Goal: Task Accomplishment & Management: Manage account settings

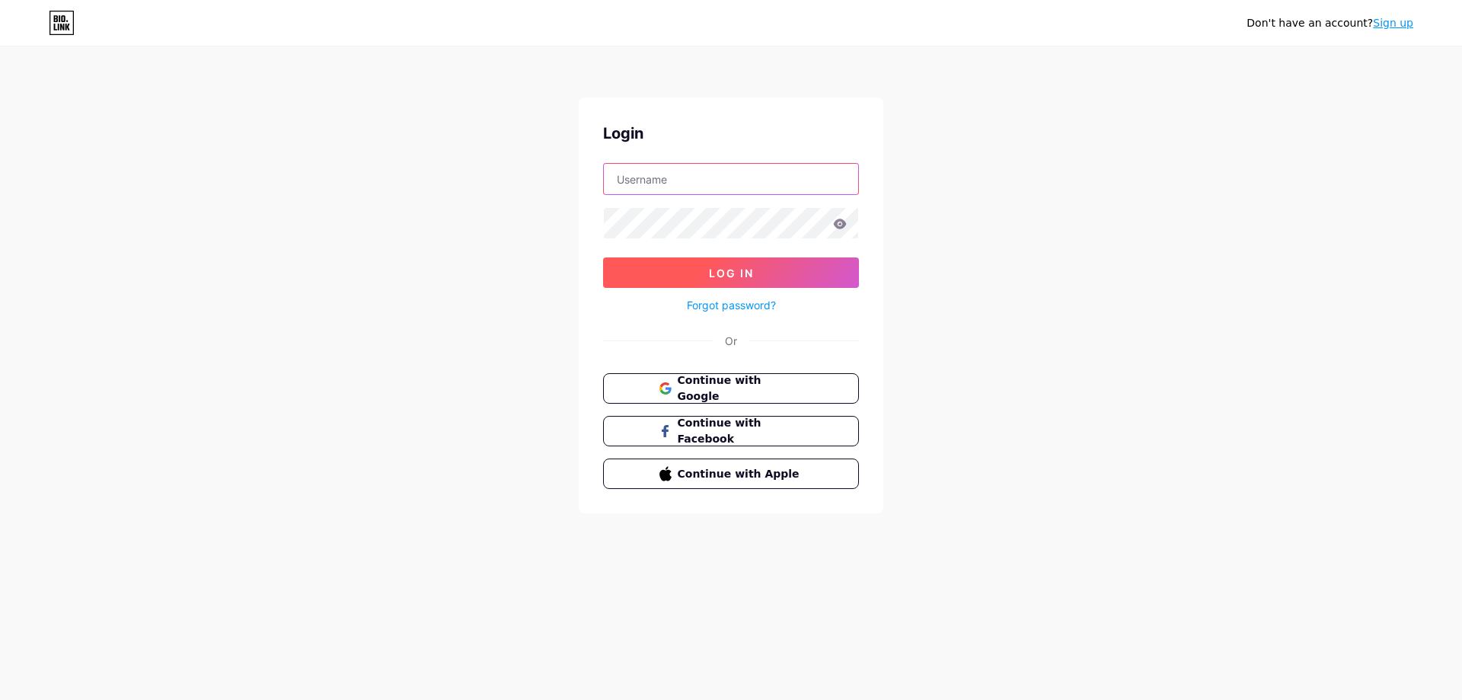
type input "[EMAIL_ADDRESS][DOMAIN_NAME]"
click at [730, 264] on button "Log In" at bounding box center [731, 272] width 256 height 30
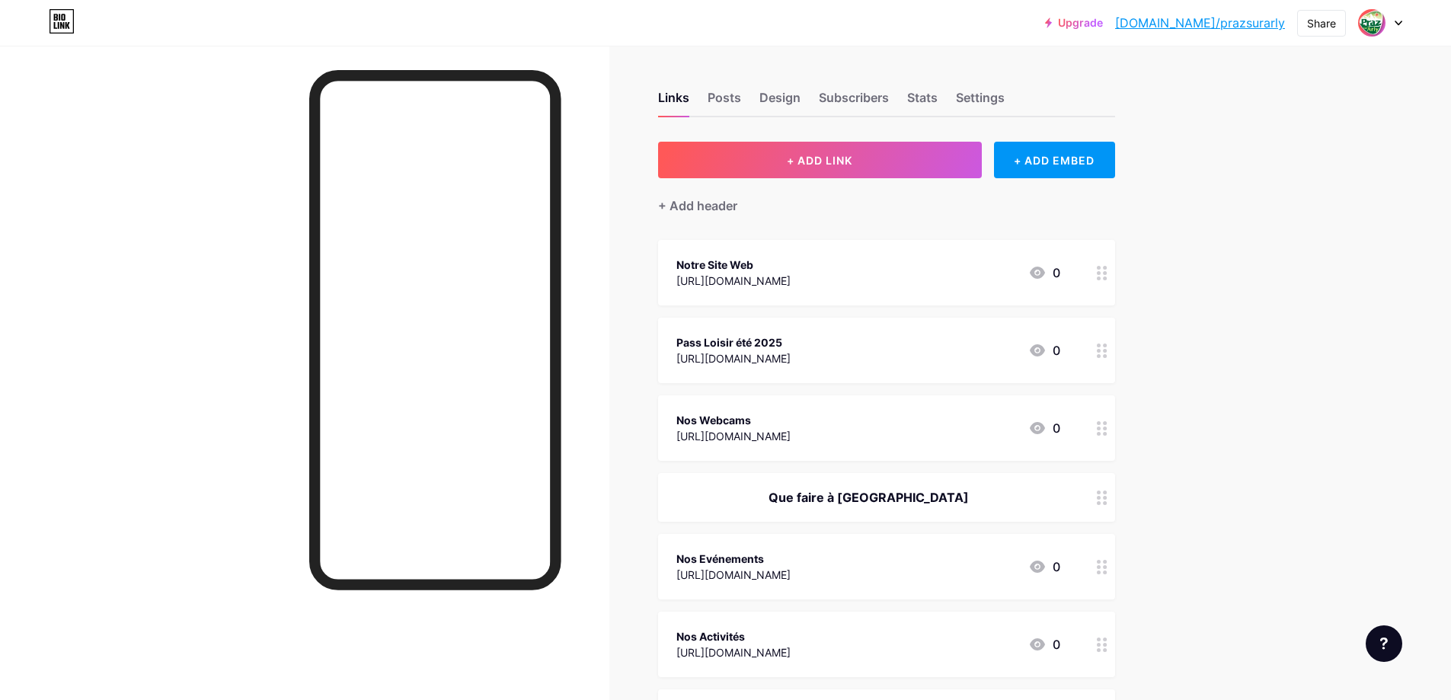
click at [791, 352] on div "[URL][DOMAIN_NAME]" at bounding box center [733, 358] width 114 height 16
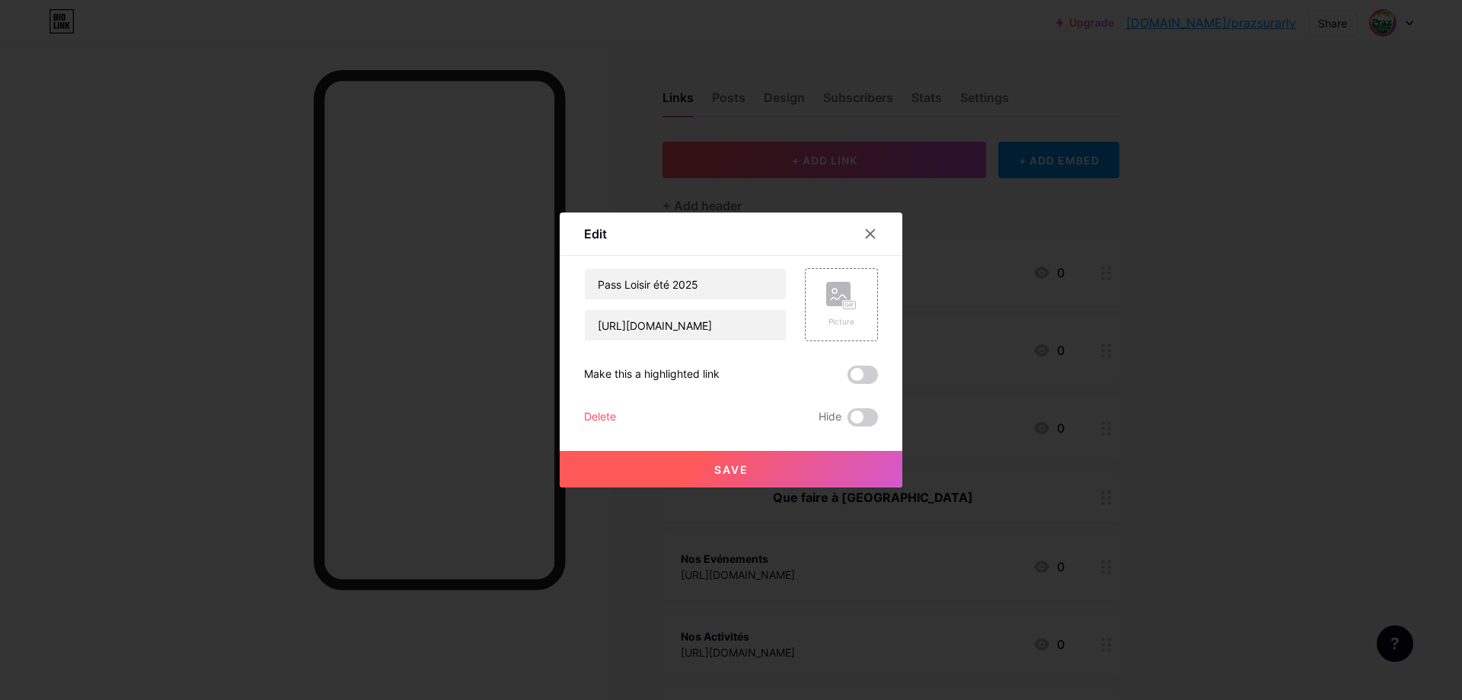
click at [596, 416] on div "Delete" at bounding box center [600, 417] width 32 height 18
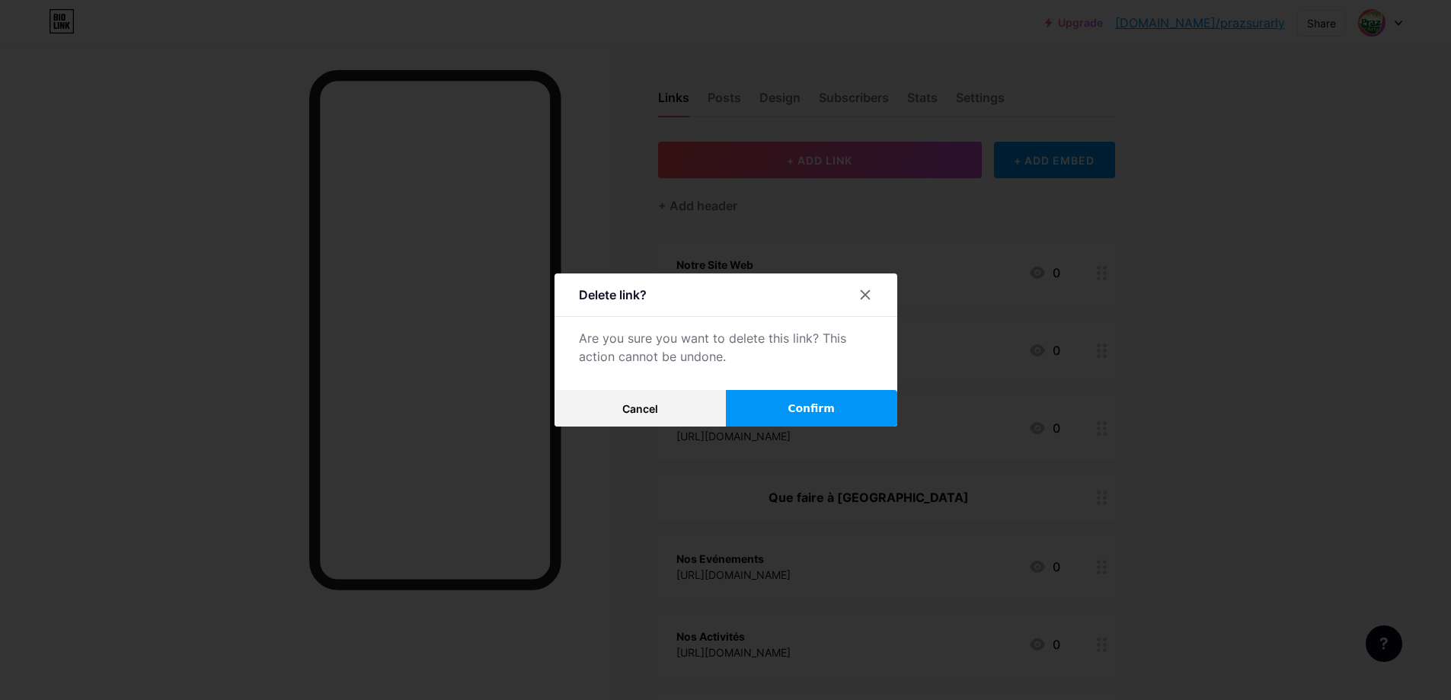
click at [822, 404] on span "Confirm" at bounding box center [810, 409] width 47 height 16
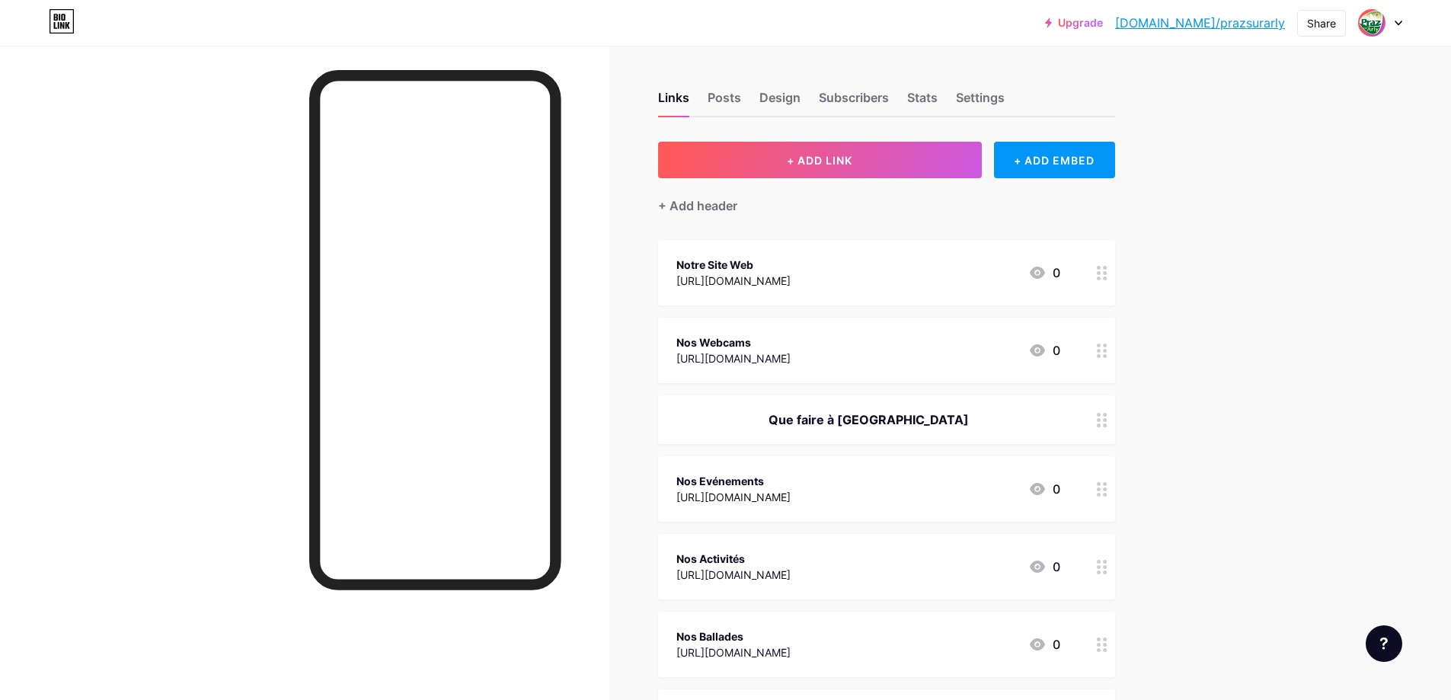
click at [1304, 386] on div "Upgrade [DOMAIN_NAME]/prazsu... [DOMAIN_NAME]/prazsurarly Share Switch accounts…" at bounding box center [725, 665] width 1451 height 1331
click at [1201, 340] on div "Upgrade [DOMAIN_NAME]/prazsu... [DOMAIN_NAME]/prazsurarly Share Switch accounts…" at bounding box center [725, 665] width 1451 height 1331
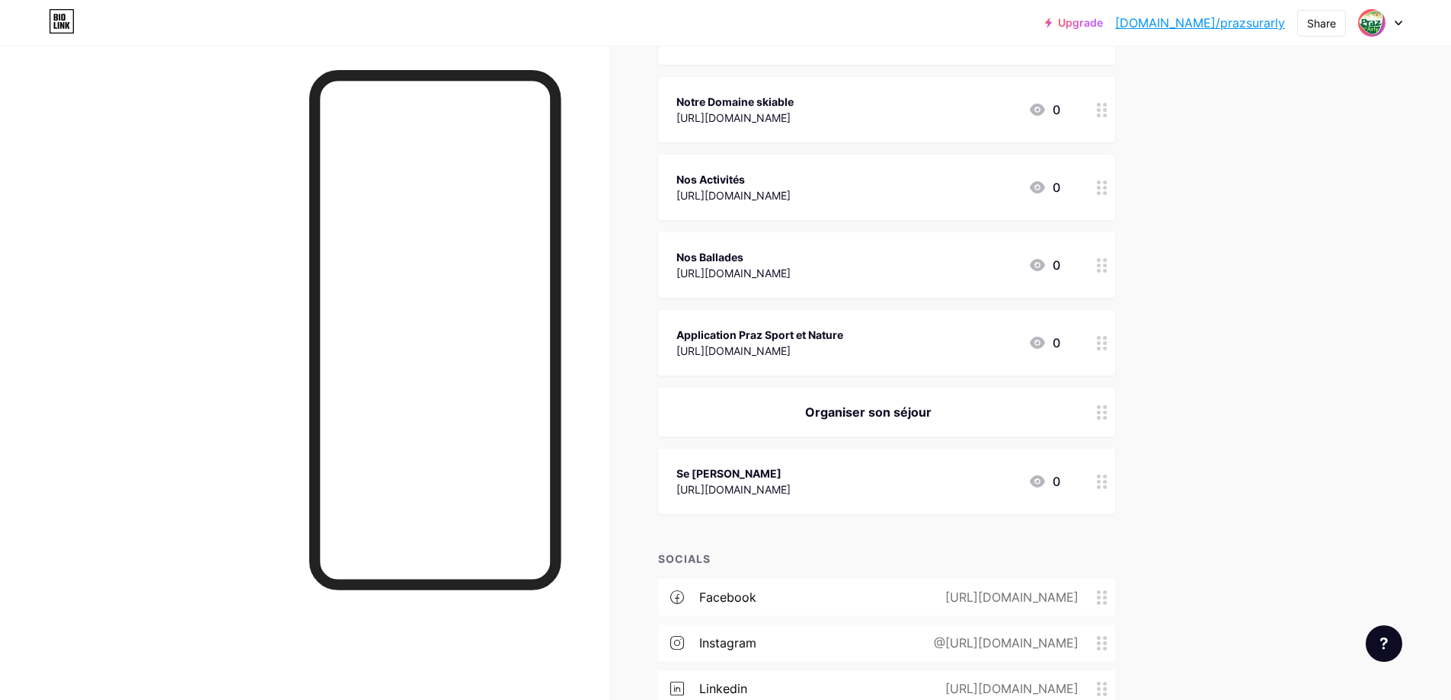
scroll to position [533, 0]
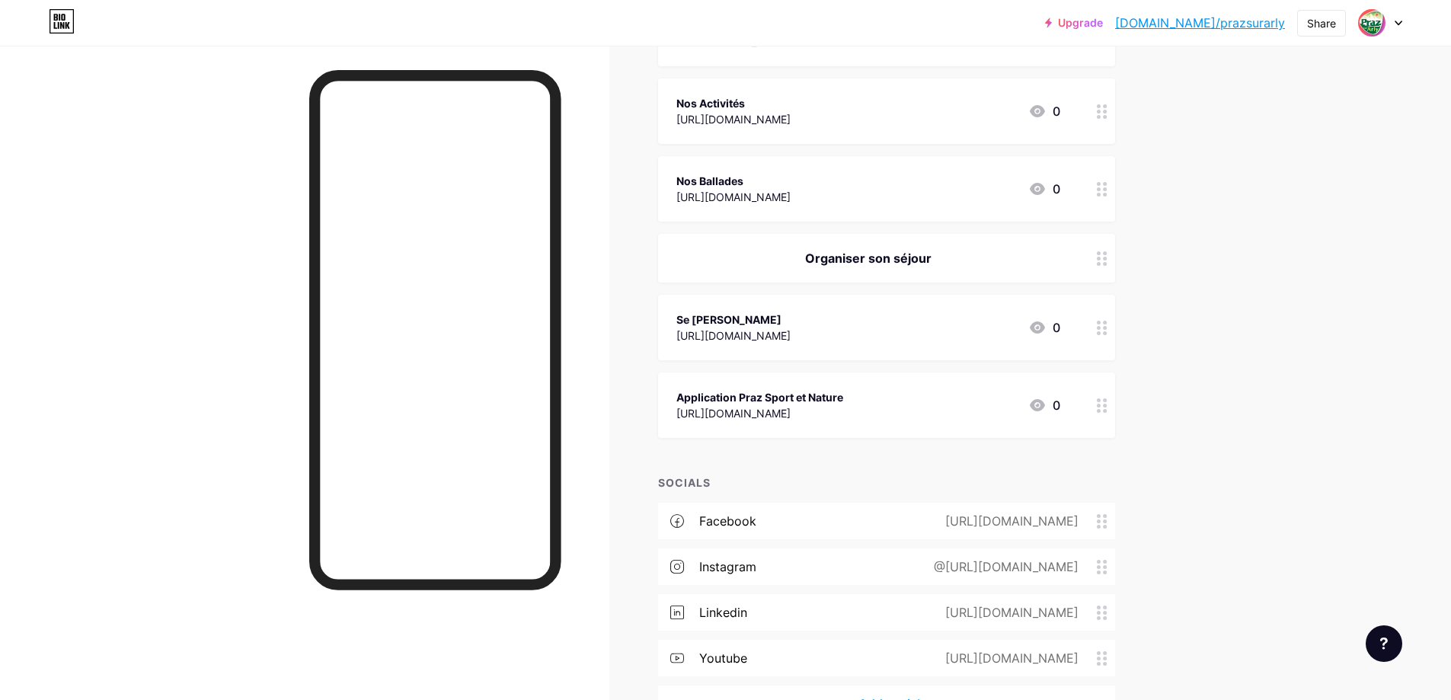
click at [1279, 333] on div "Upgrade [DOMAIN_NAME]/prazsu... [DOMAIN_NAME]/prazsurarly Share Switch accounts…" at bounding box center [725, 132] width 1451 height 1331
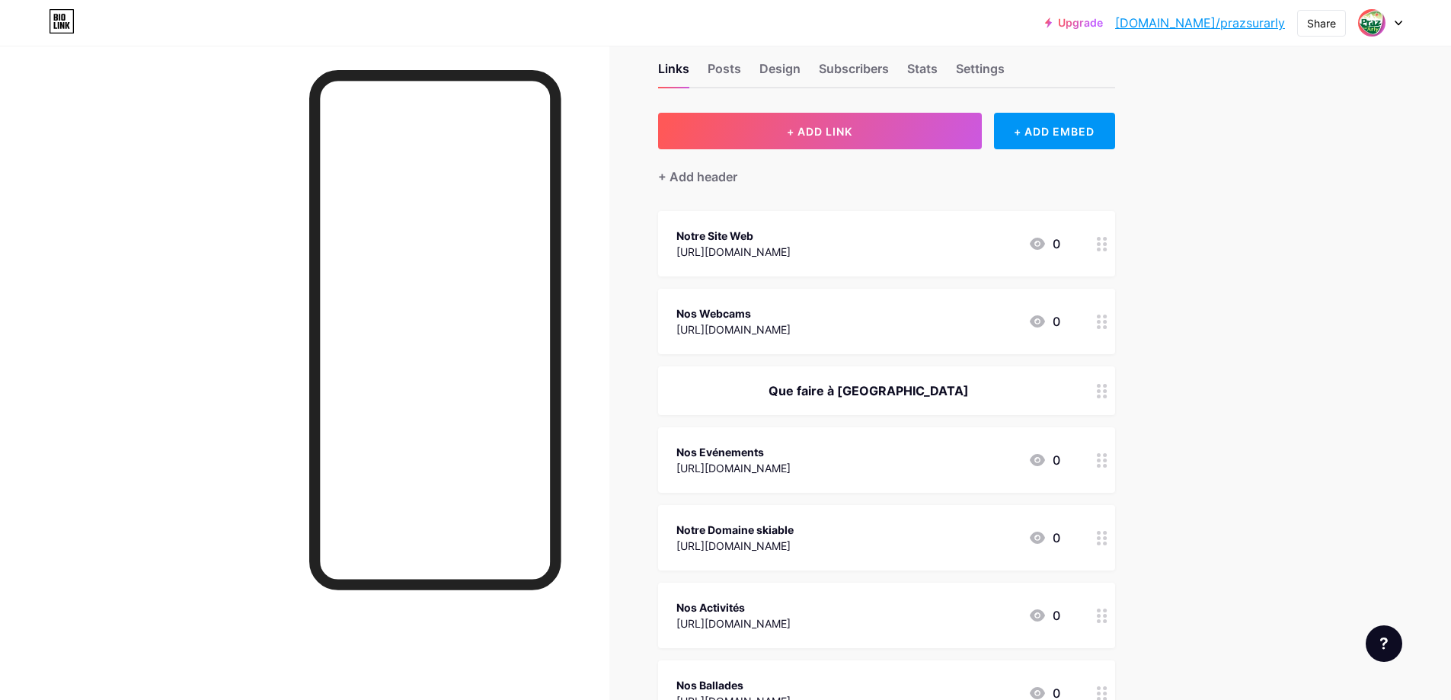
scroll to position [21, 0]
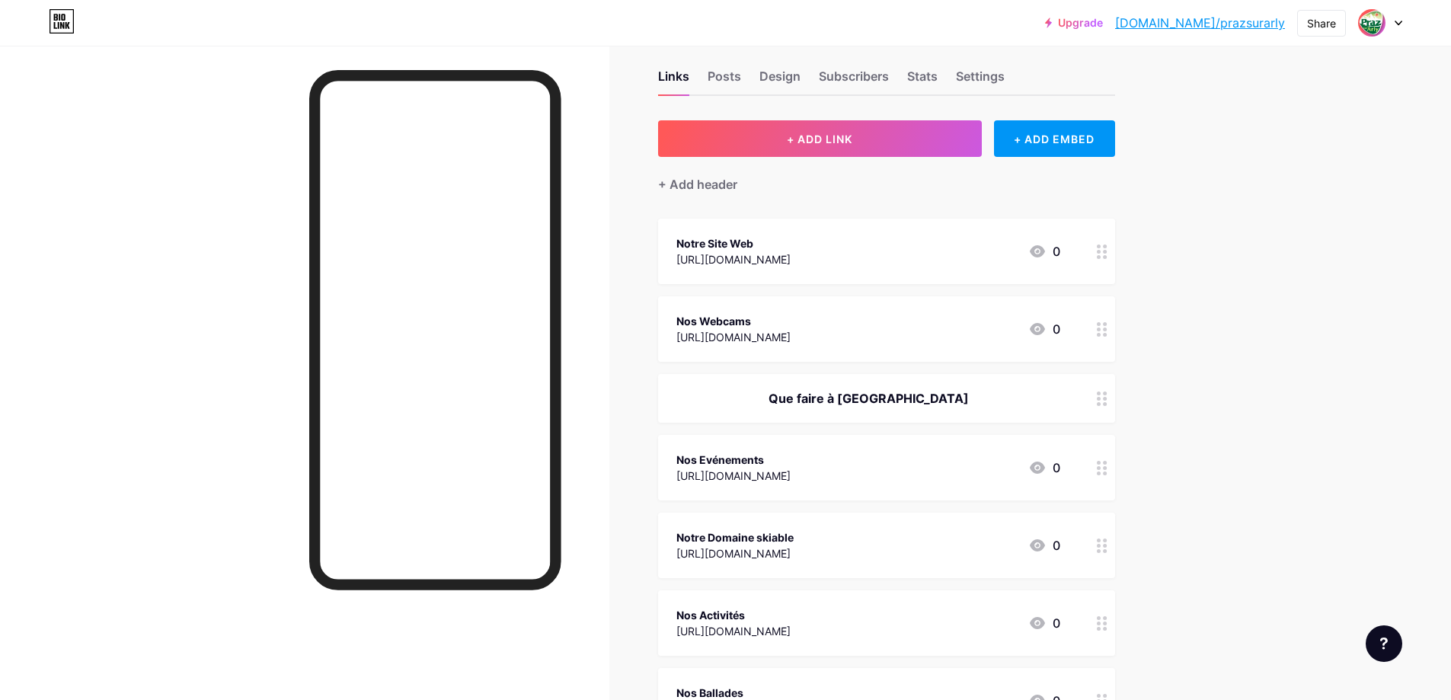
click at [65, 29] on icon at bounding box center [62, 21] width 26 height 24
click at [126, 146] on div at bounding box center [304, 396] width 609 height 700
click at [1391, 21] on div at bounding box center [1380, 22] width 44 height 27
click at [1296, 271] on div "Upgrade [DOMAIN_NAME]/prazsu... [DOMAIN_NAME]/prazsurarly Share Switch accounts…" at bounding box center [725, 644] width 1451 height 1331
click at [63, 19] on icon at bounding box center [62, 21] width 26 height 24
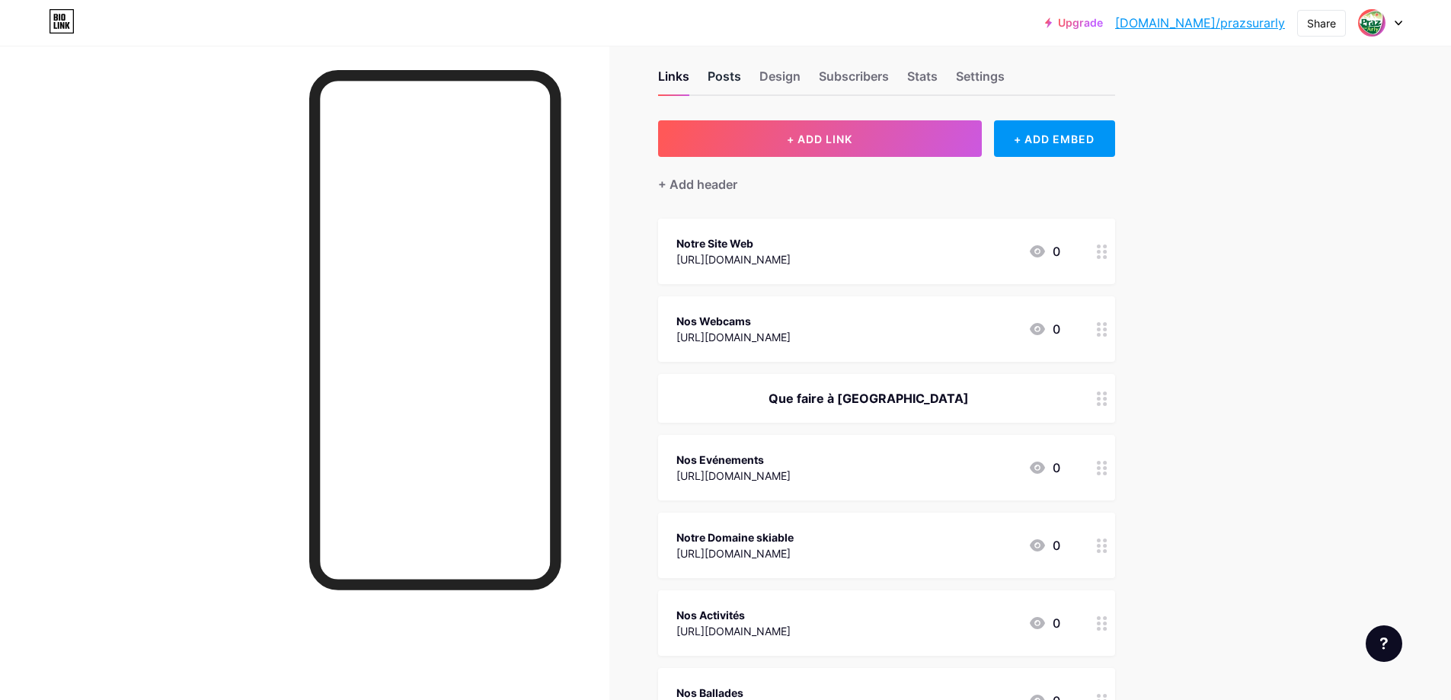
click at [738, 76] on div "Posts" at bounding box center [725, 80] width 34 height 27
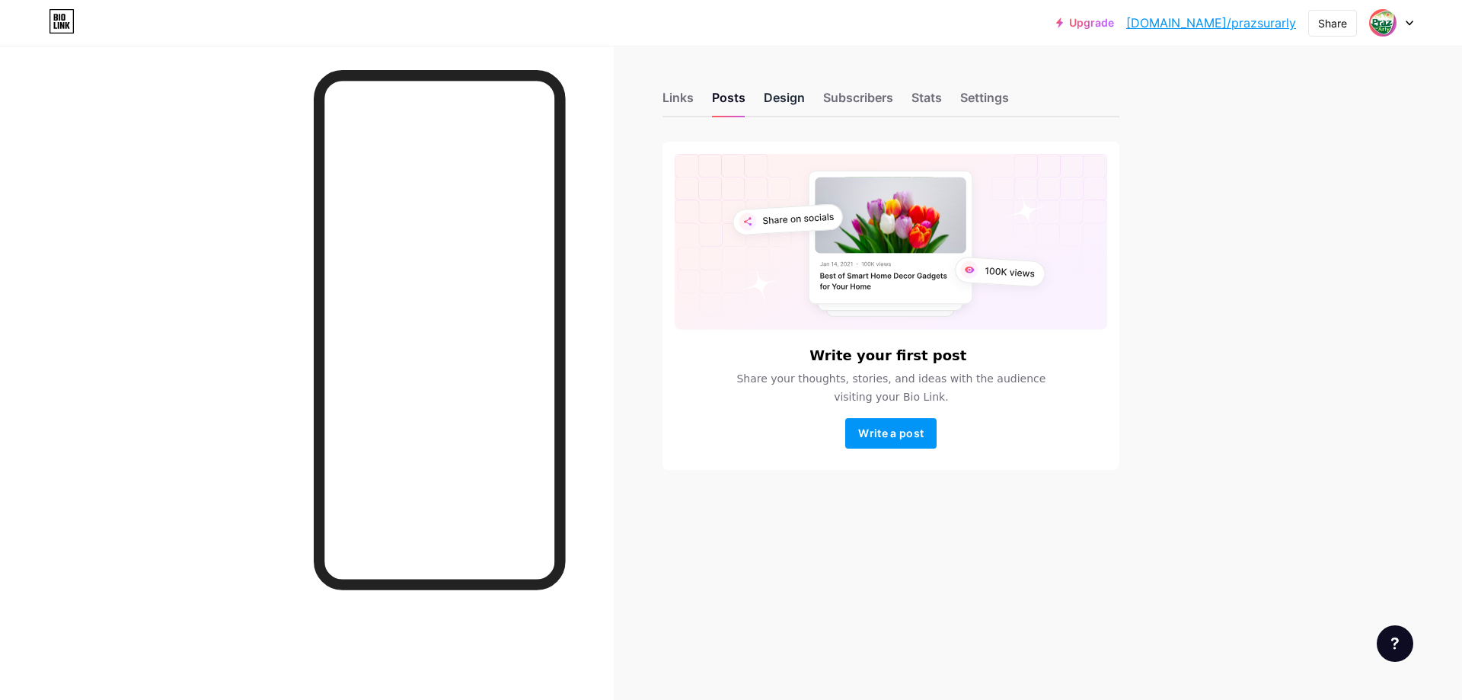
click at [780, 97] on div "Design" at bounding box center [784, 101] width 41 height 27
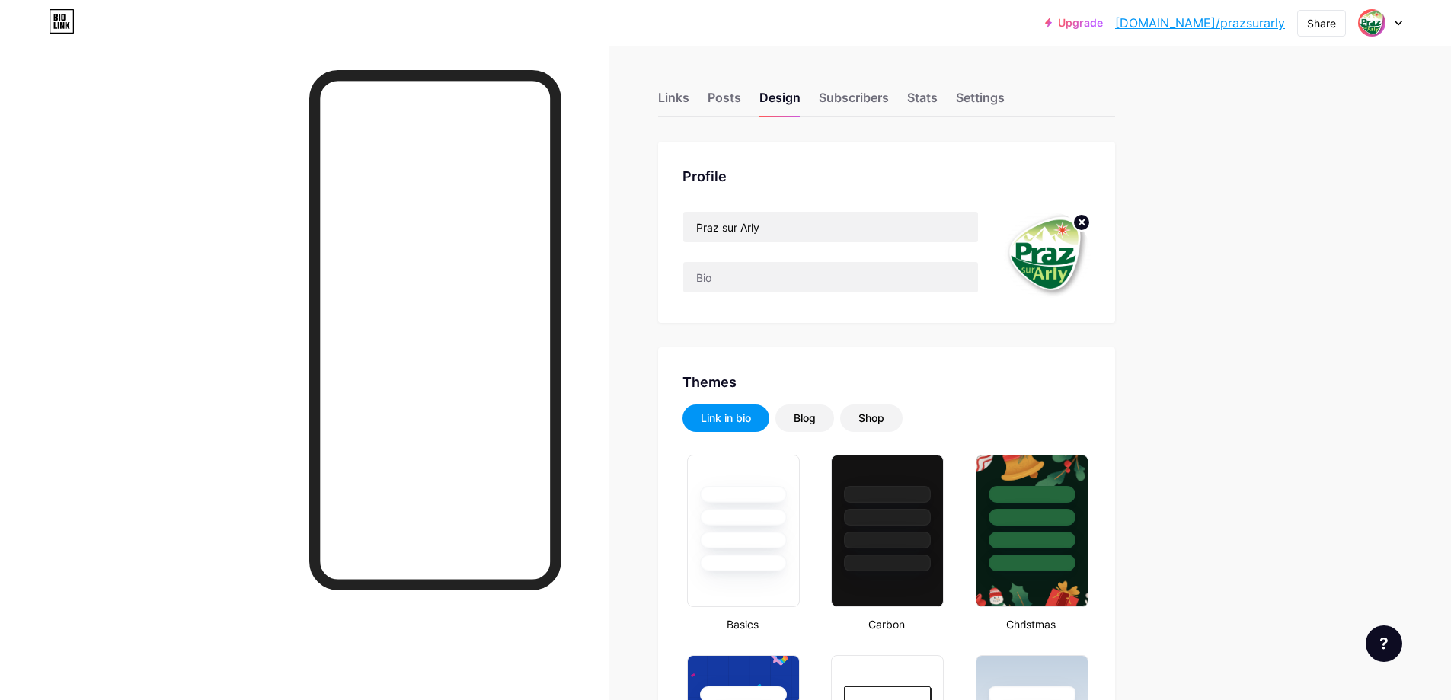
type input "#b9d4bb"
type input "#000000"
click at [994, 102] on div "Settings" at bounding box center [980, 101] width 49 height 27
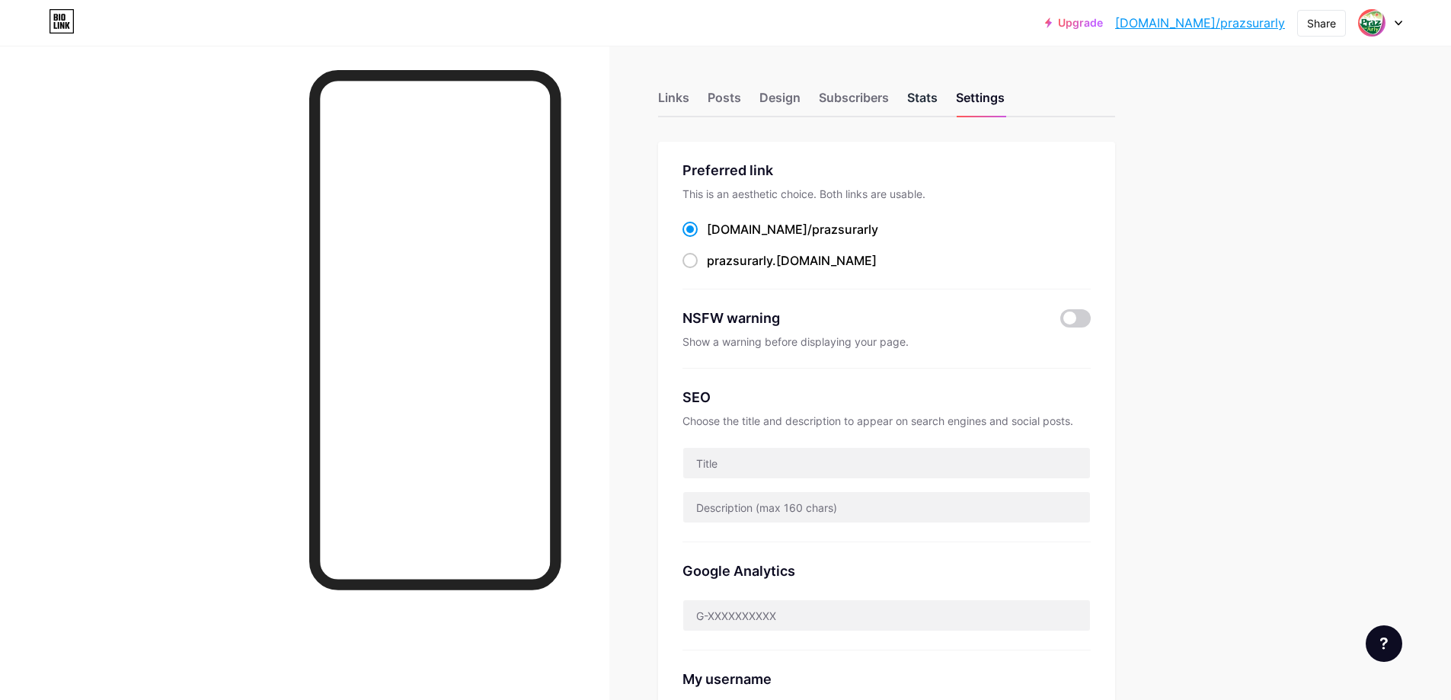
click at [919, 101] on div "Stats" at bounding box center [922, 101] width 30 height 27
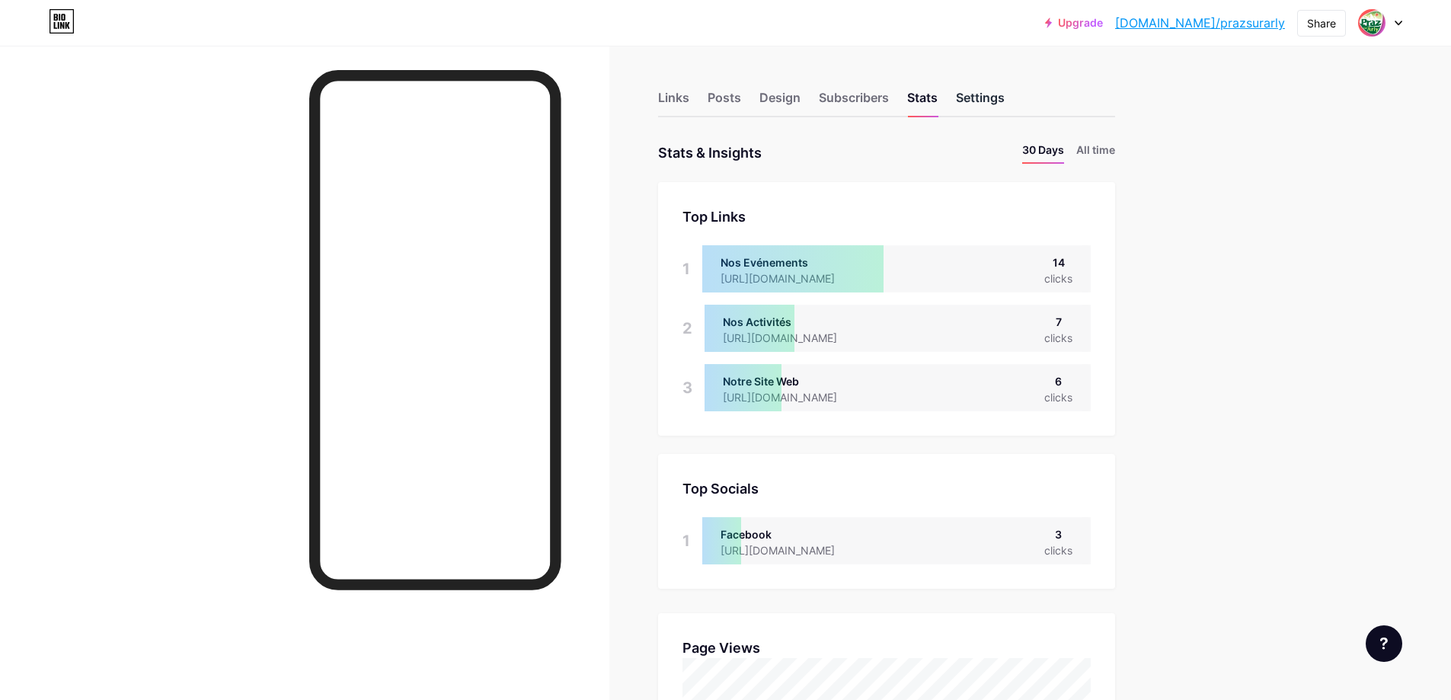
click at [981, 91] on div "Settings" at bounding box center [980, 101] width 49 height 27
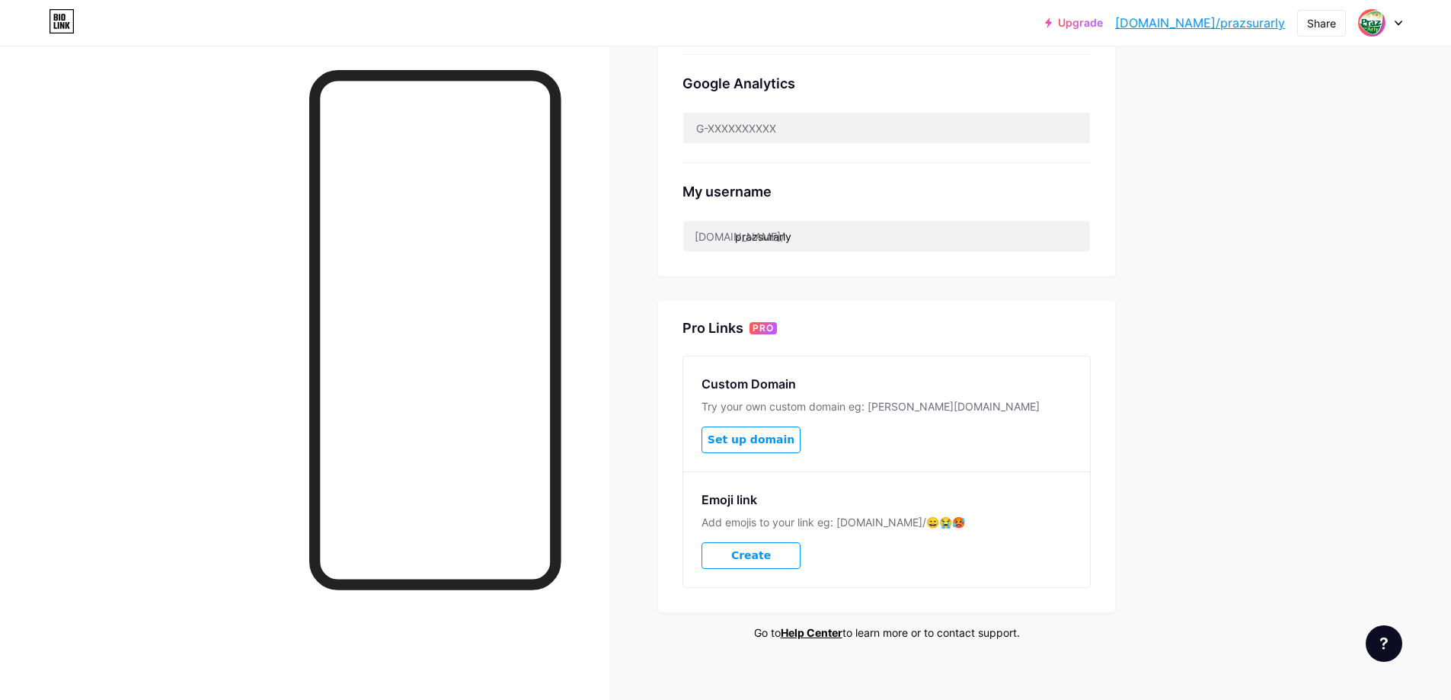
scroll to position [503, 0]
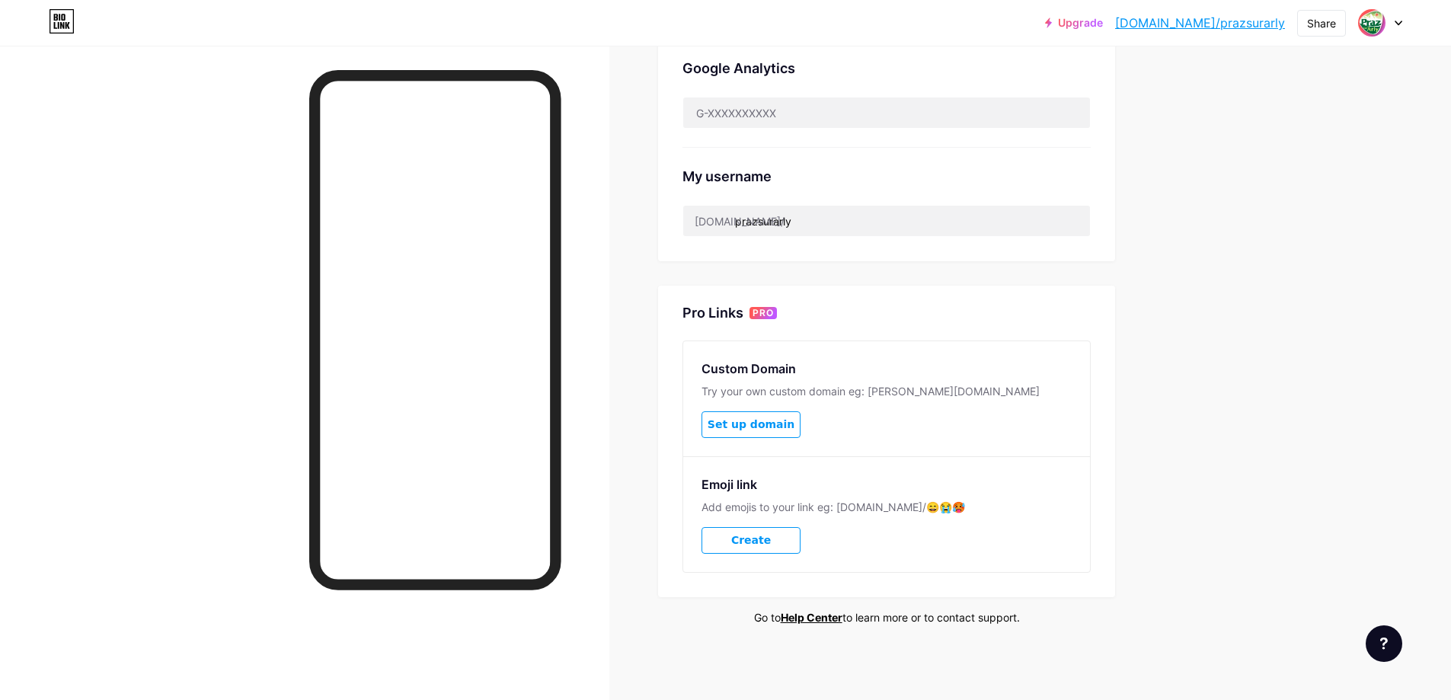
click at [1259, 442] on div "Upgrade [DOMAIN_NAME]/prazsu... [DOMAIN_NAME]/prazsurarly Share Switch accounts…" at bounding box center [725, 99] width 1451 height 1204
